Goal: Information Seeking & Learning: Learn about a topic

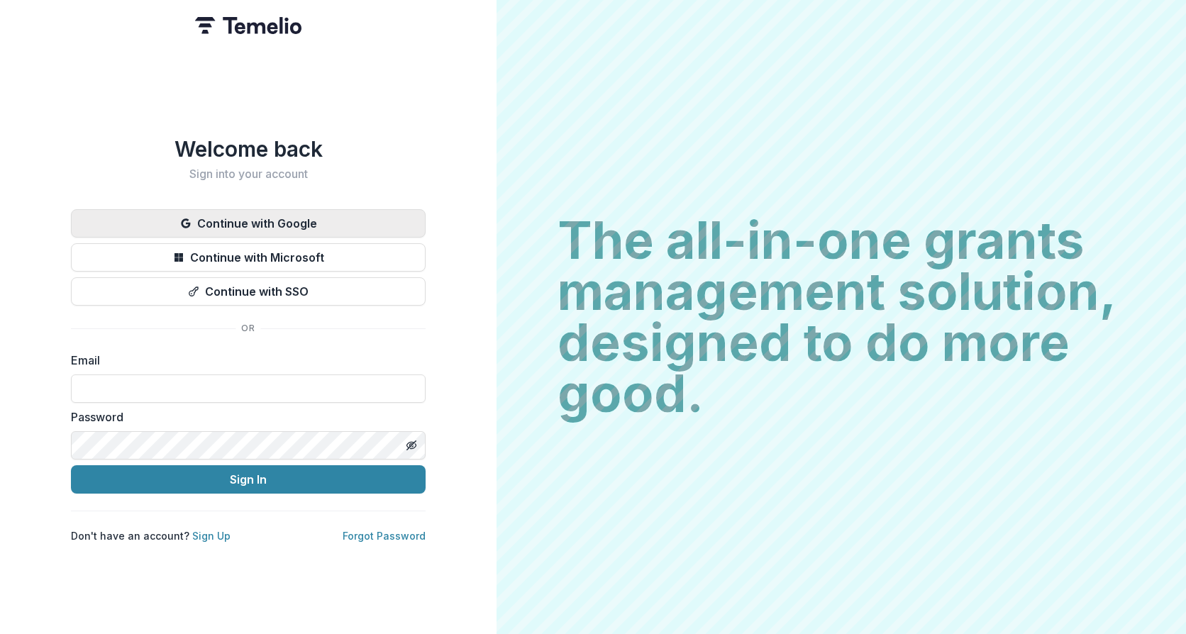
click at [326, 211] on button "Continue with Google" at bounding box center [248, 223] width 355 height 28
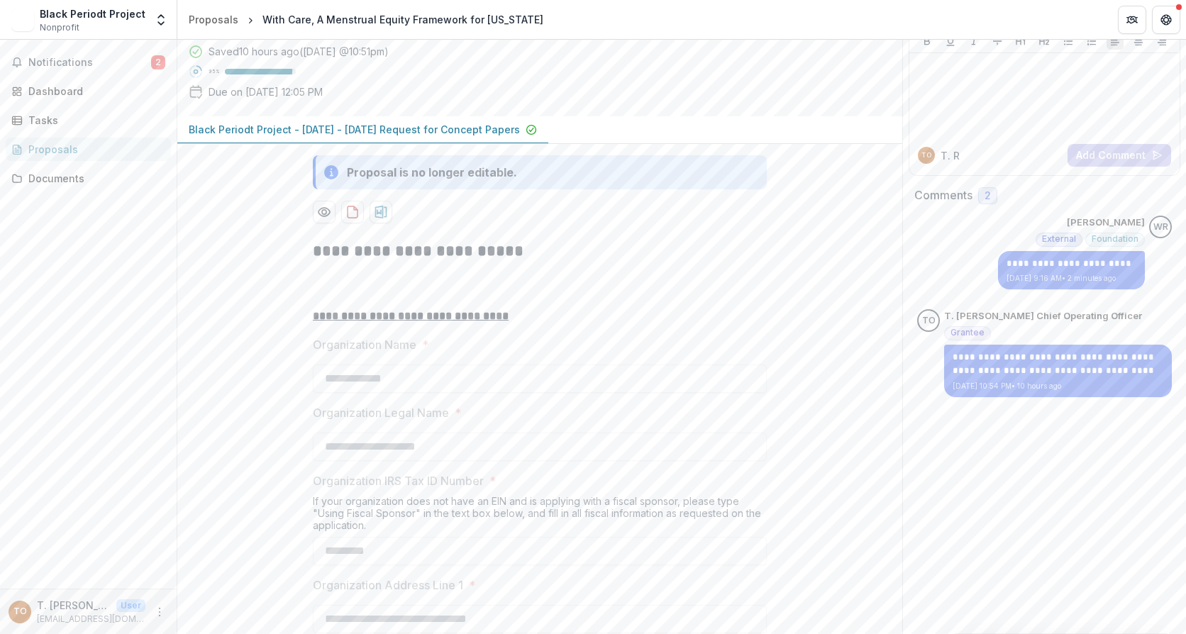
scroll to position [142, 0]
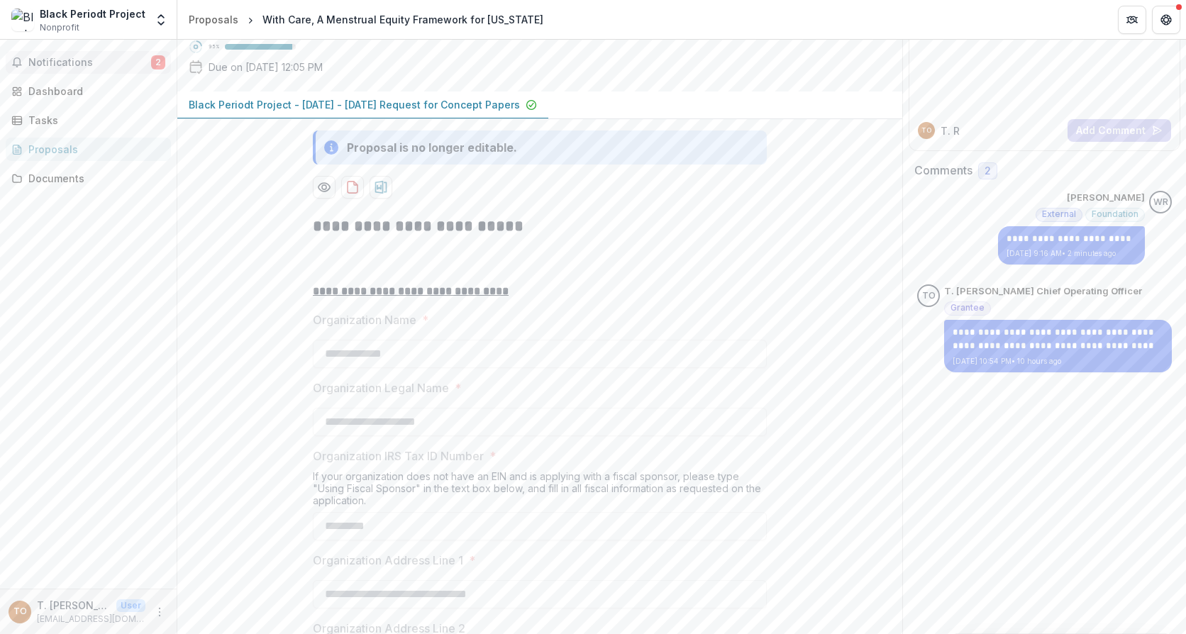
click at [59, 65] on span "Notifications" at bounding box center [89, 63] width 123 height 12
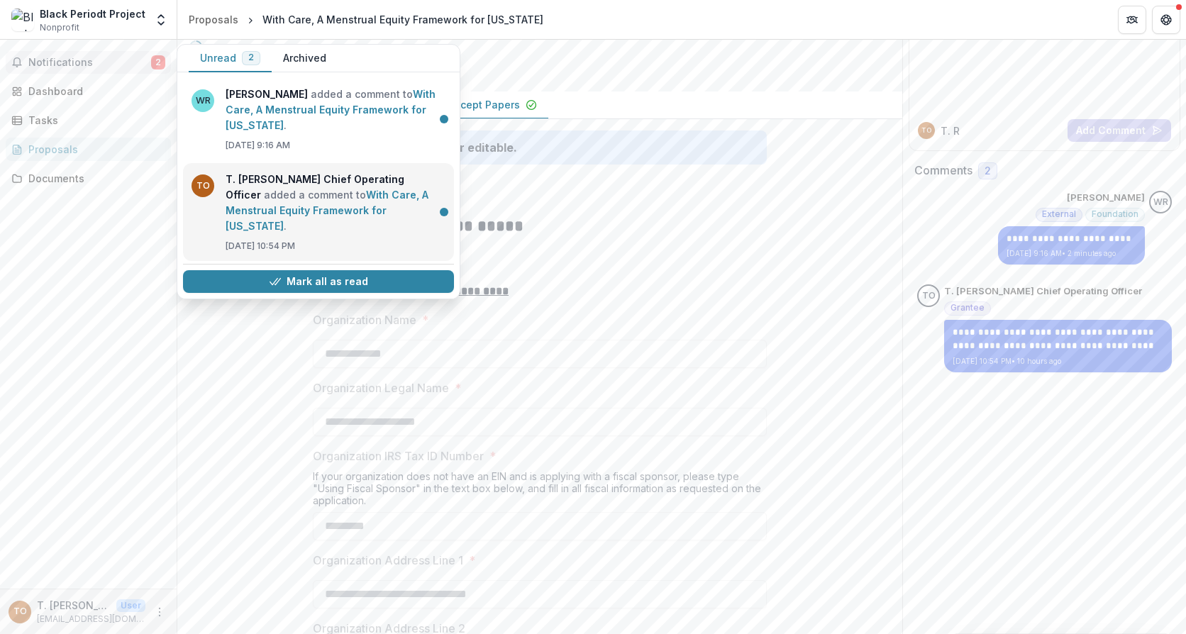
click at [358, 215] on link "With Care, A Menstrual Equity Framework for [US_STATE]" at bounding box center [327, 210] width 203 height 43
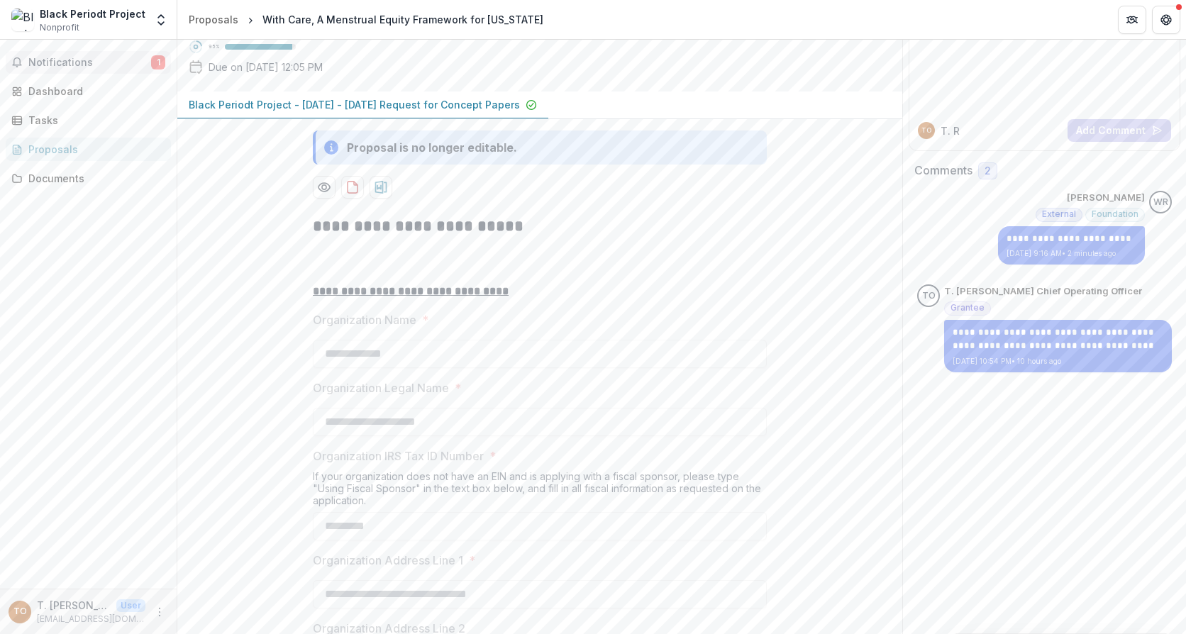
click at [123, 62] on span "Notifications" at bounding box center [89, 63] width 123 height 12
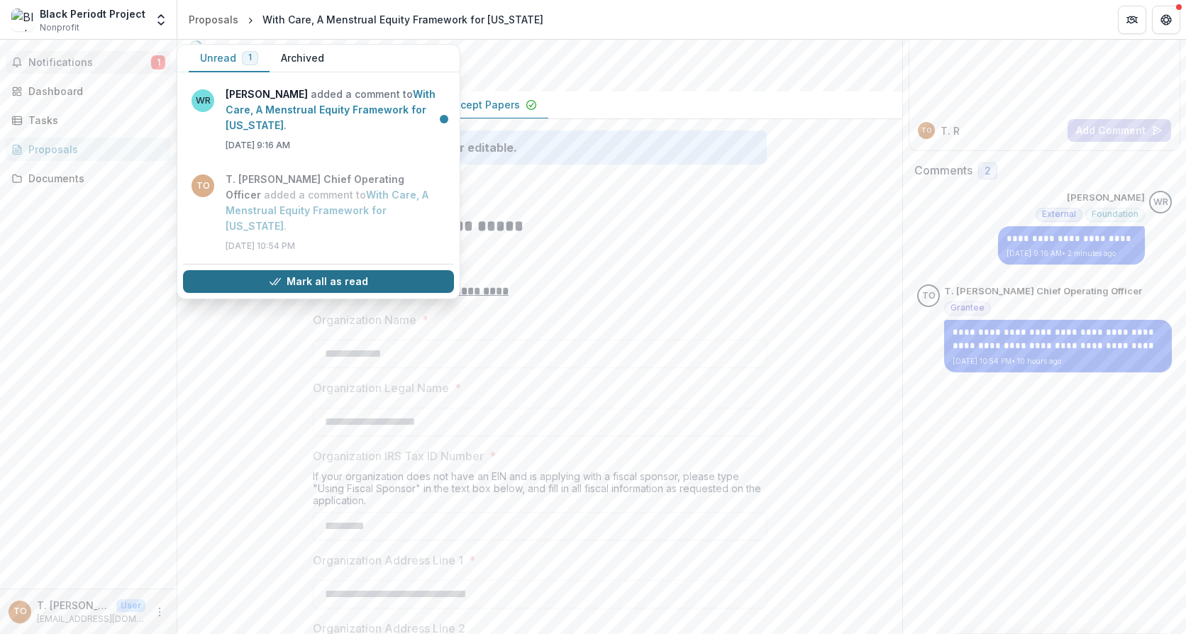
click at [368, 270] on button "Mark all as read" at bounding box center [318, 281] width 271 height 23
